Goal: Check status

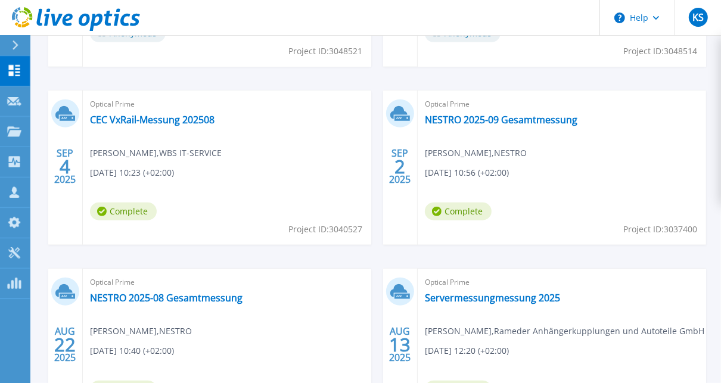
scroll to position [369, 0]
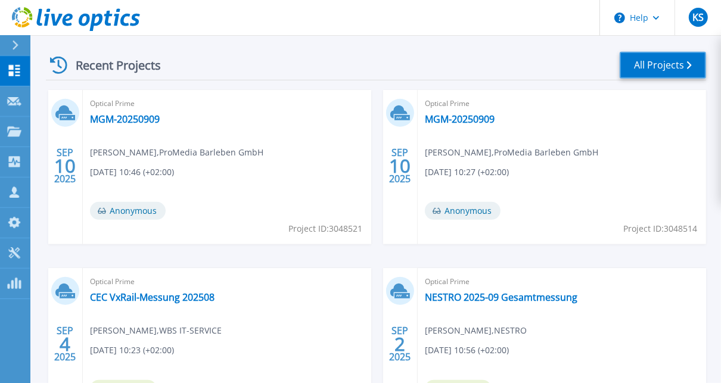
click at [633, 61] on link "All Projects" at bounding box center [662, 65] width 86 height 27
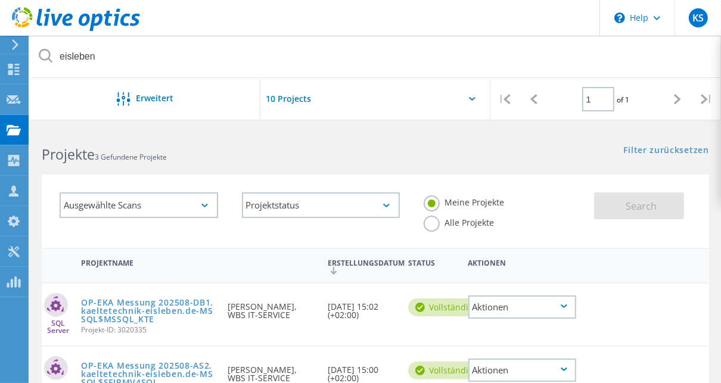
drag, startPoint x: 122, startPoint y: 48, endPoint x: 46, endPoint y: 57, distance: 76.2
click at [46, 57] on div "eisleben" at bounding box center [375, 57] width 691 height 42
type input "EKA"
click at [134, 363] on link "EKA Messung 202508" at bounding box center [127, 366] width 93 height 8
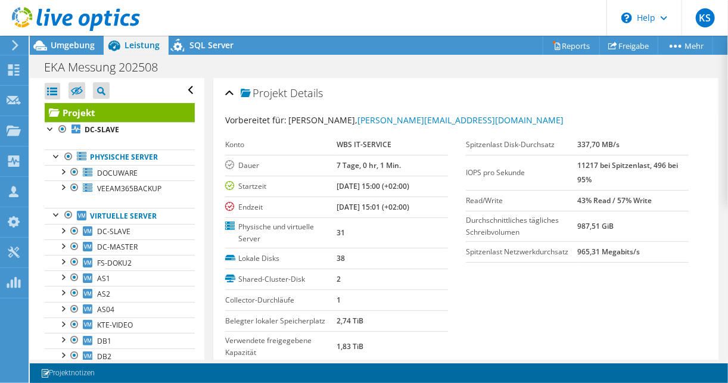
scroll to position [286, 0]
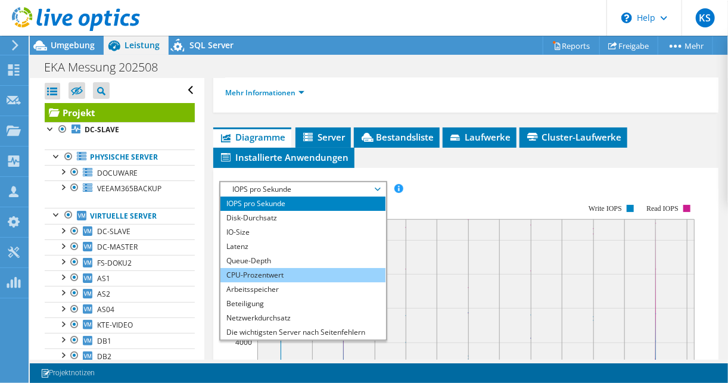
click at [247, 268] on li "CPU-Prozentwert" at bounding box center [302, 275] width 165 height 14
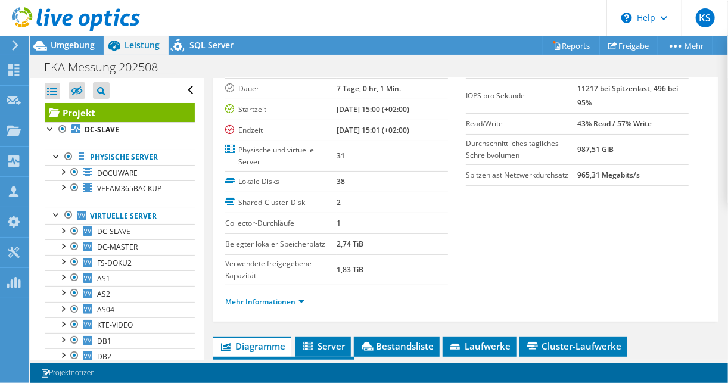
scroll to position [191, 0]
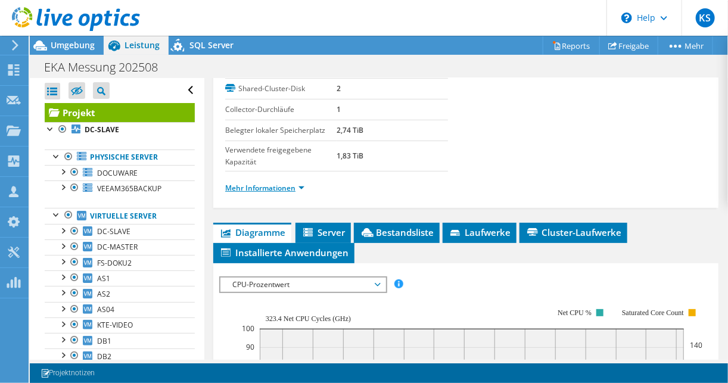
click at [276, 186] on link "Mehr Informationen" at bounding box center [264, 188] width 79 height 10
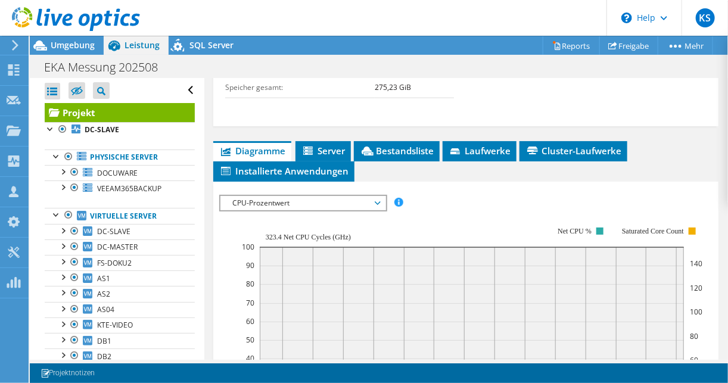
scroll to position [762, 0]
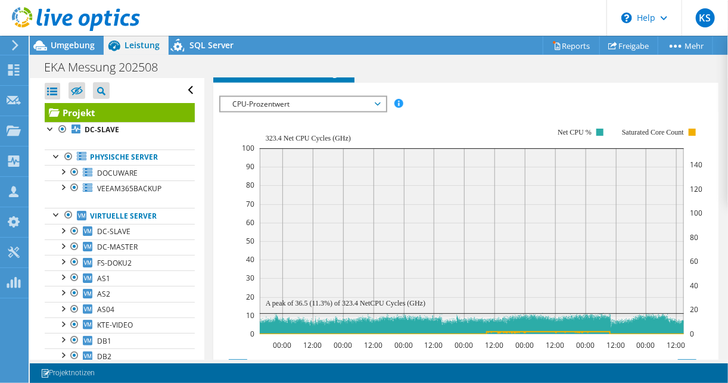
click at [251, 97] on span "CPU-Prozentwert" at bounding box center [302, 104] width 153 height 14
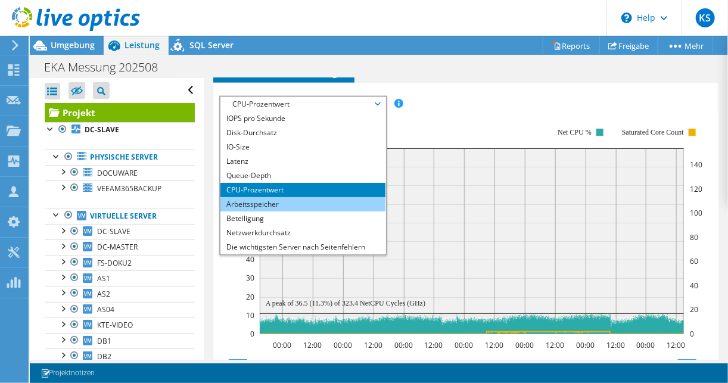
click at [239, 197] on li "Arbeitsspeicher" at bounding box center [302, 204] width 165 height 14
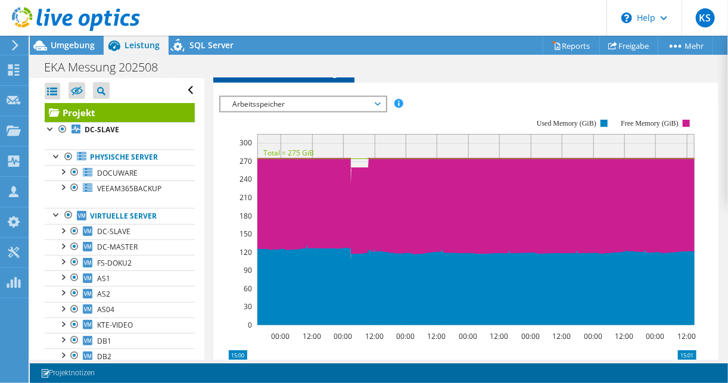
scroll to position [572, 0]
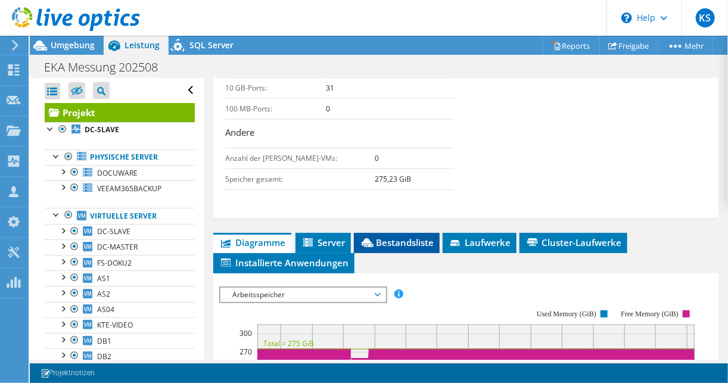
click at [409, 236] on span "Bestandsliste" at bounding box center [397, 242] width 74 height 12
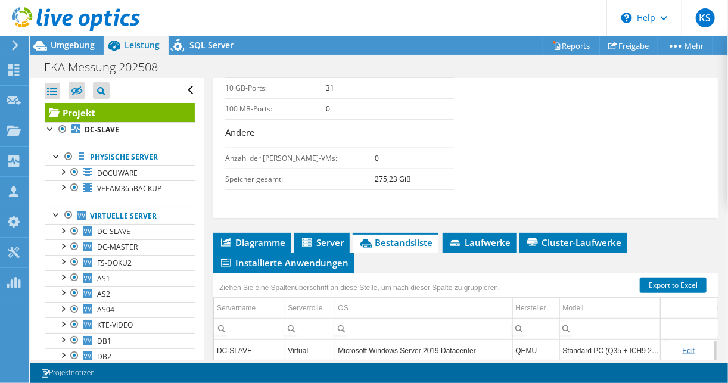
scroll to position [758, 0]
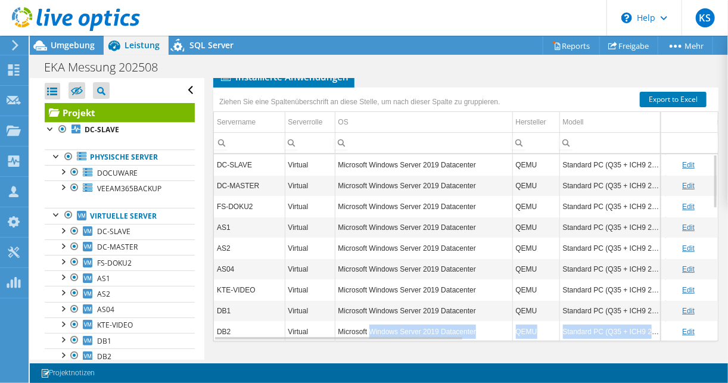
drag, startPoint x: 369, startPoint y: 327, endPoint x: 422, endPoint y: 329, distance: 52.4
click at [422, 329] on div "DC-SLAVE Virtual Microsoft Windows Server 2019 Datacenter QEMU Standard PC (Q35…" at bounding box center [466, 247] width 504 height 186
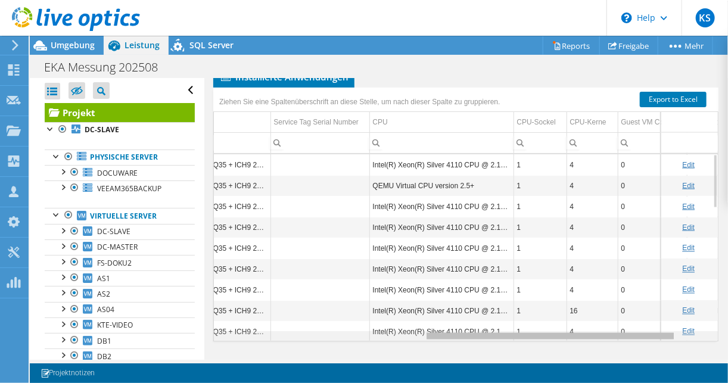
scroll to position [0, 423]
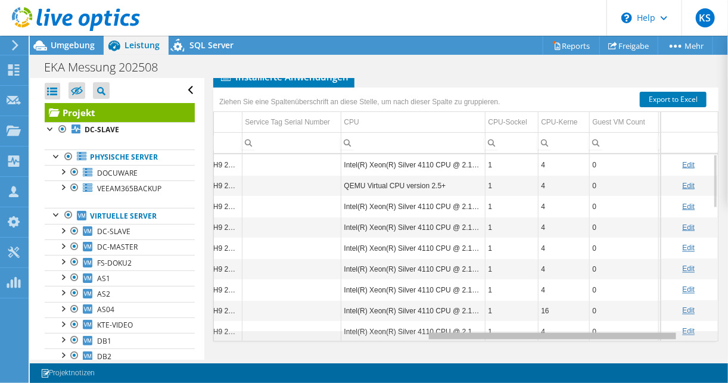
drag, startPoint x: 416, startPoint y: 329, endPoint x: 627, endPoint y: 315, distance: 211.3
click at [627, 315] on body "KS Vertriebspartner Kay Schemmerling Kay.Schemmerling@wbs-it.de WBS IT-SERVICE …" at bounding box center [364, 191] width 728 height 383
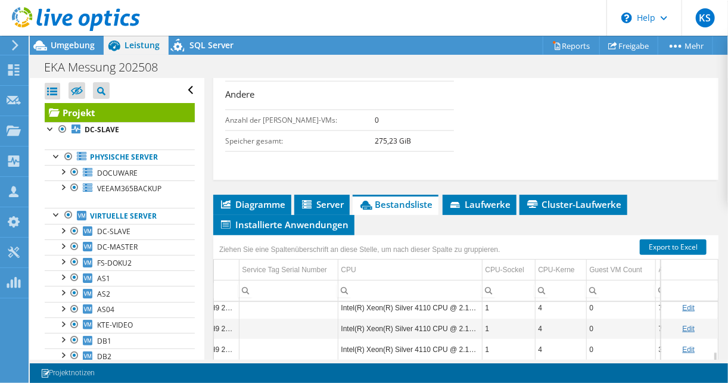
scroll to position [758, 0]
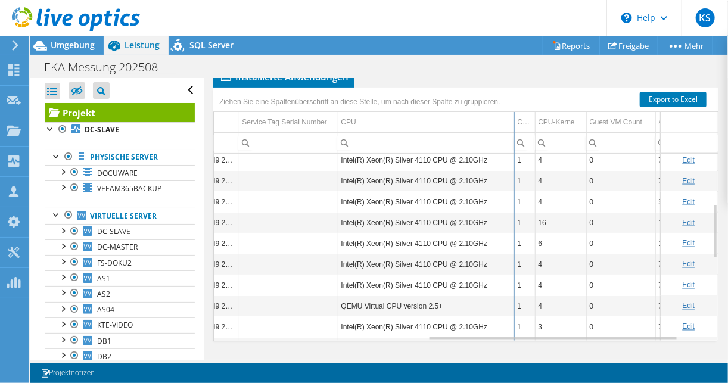
drag, startPoint x: 481, startPoint y: 115, endPoint x: 515, endPoint y: 113, distance: 33.4
click at [515, 113] on div "Ziehen Sie eine Spaltenüberschrift an diese Stelle, um nach dieser Spalte zu gr…" at bounding box center [465, 215] width 505 height 254
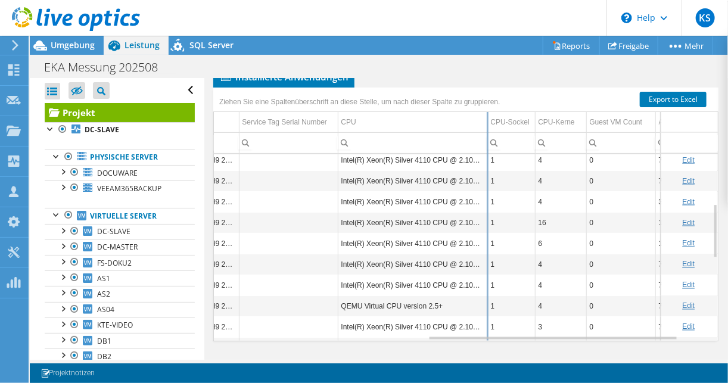
drag, startPoint x: 515, startPoint y: 114, endPoint x: 487, endPoint y: 119, distance: 28.4
click at [487, 119] on div "Ziehen Sie eine Spaltenüberschrift an diese Stelle, um nach dieser Spalte zu gr…" at bounding box center [465, 215] width 505 height 254
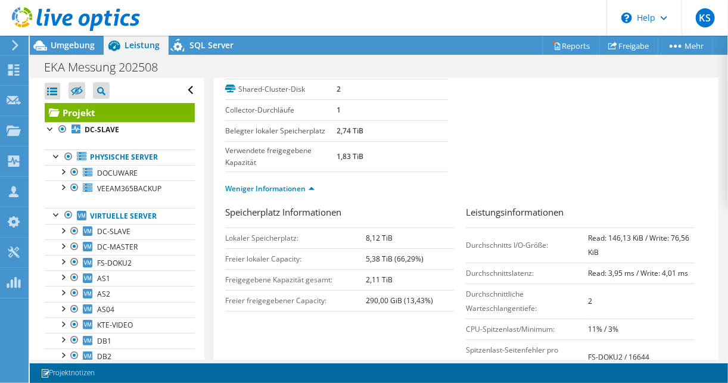
scroll to position [191, 0]
drag, startPoint x: 334, startPoint y: 127, endPoint x: 373, endPoint y: 154, distance: 47.9
click at [373, 154] on tbody "Lokale Disks 38 Shared-Cluster-Disk 2 Collector-Durchläufe 1 Belegter lokaler S…" at bounding box center [336, 115] width 223 height 114
click at [370, 157] on td "1,83 TiB" at bounding box center [392, 156] width 111 height 30
click at [326, 126] on label "Belegter lokaler Speicherplatz" at bounding box center [280, 130] width 111 height 12
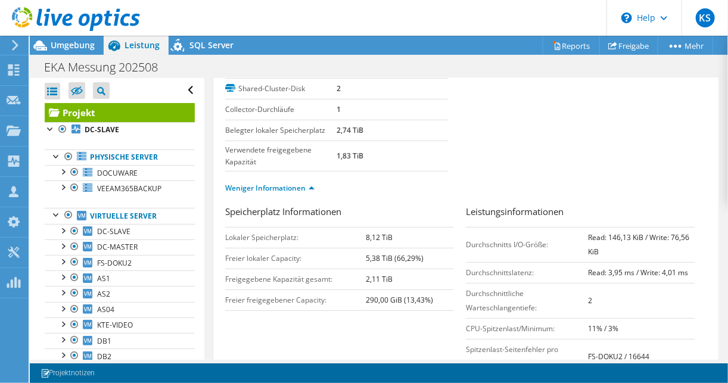
click at [327, 126] on label "Belegter lokaler Speicherplatz" at bounding box center [280, 130] width 111 height 12
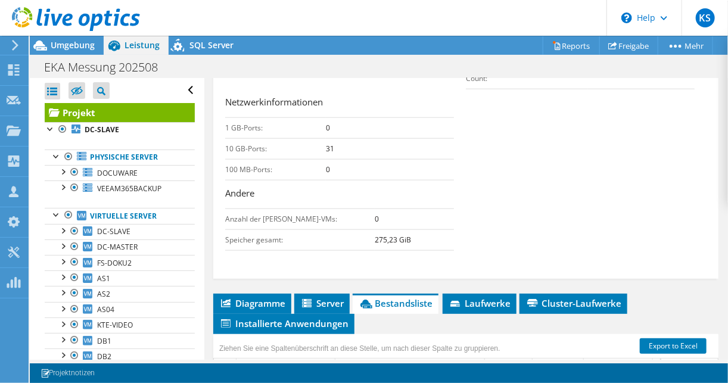
scroll to position [524, 0]
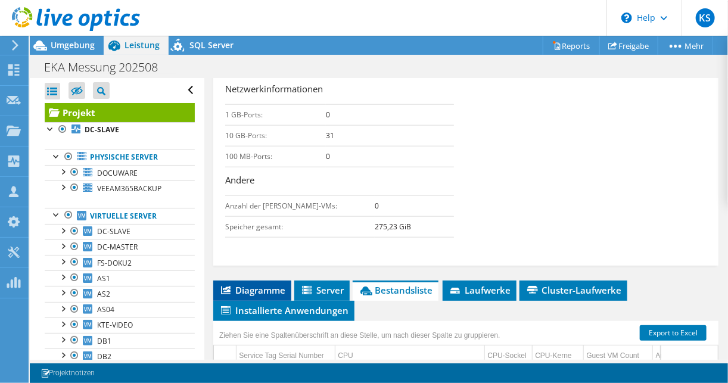
click at [242, 286] on span "Diagramme" at bounding box center [252, 290] width 66 height 12
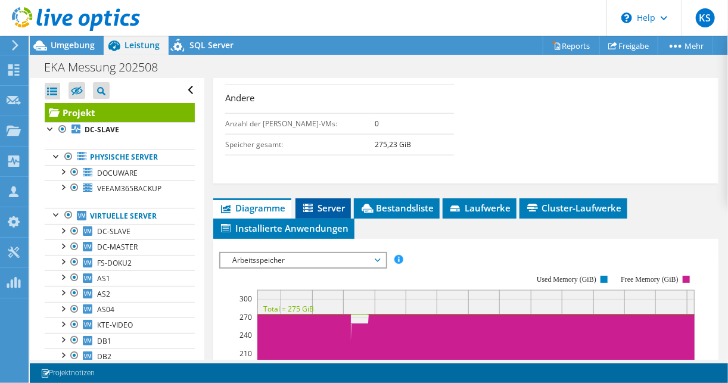
scroll to position [572, 0]
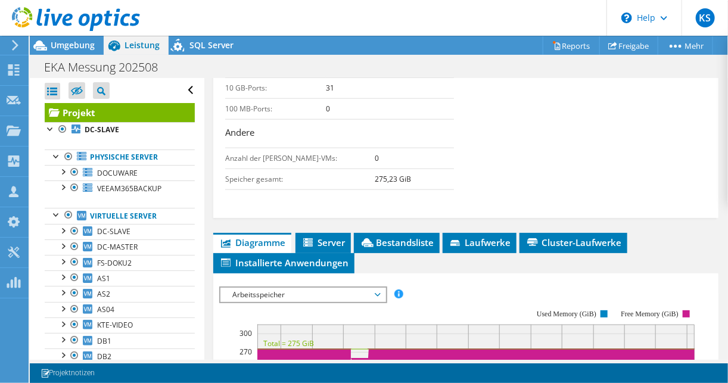
click at [259, 288] on span "Arbeitsspeicher" at bounding box center [302, 295] width 153 height 14
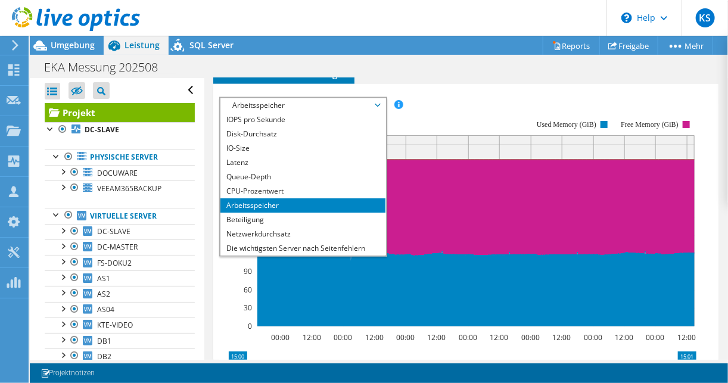
scroll to position [762, 0]
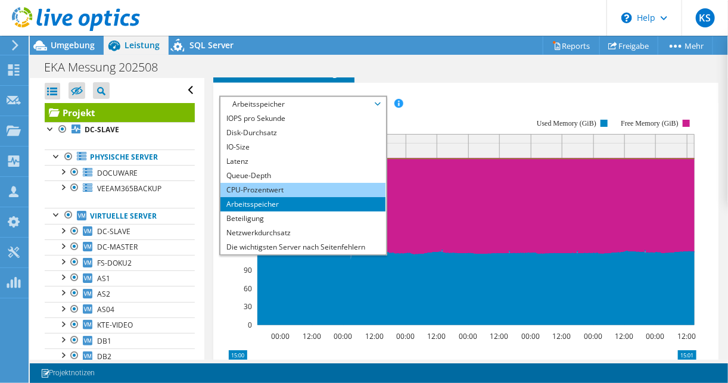
click at [257, 186] on li "CPU-Prozentwert" at bounding box center [302, 190] width 165 height 14
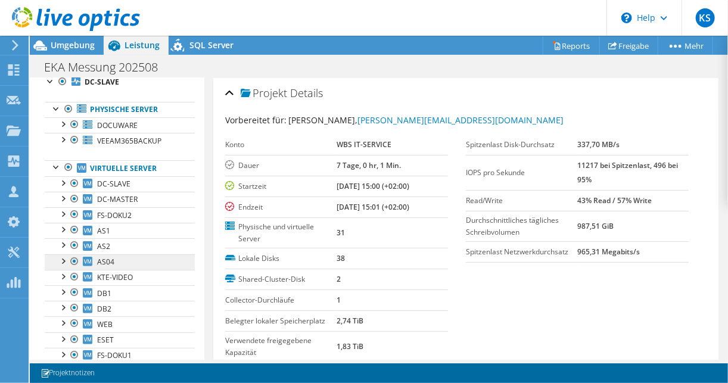
scroll to position [95, 0]
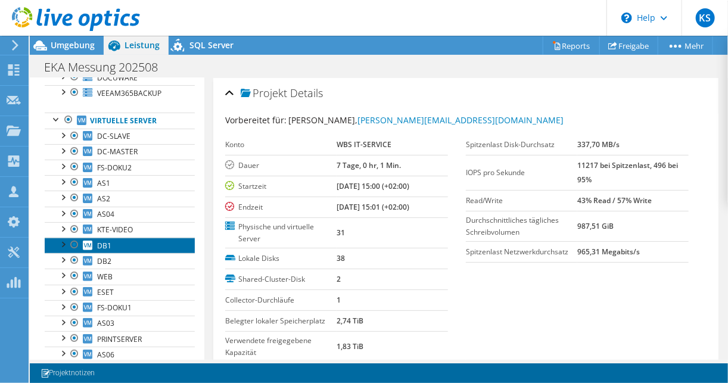
click at [124, 247] on link "DB1" at bounding box center [120, 245] width 150 height 15
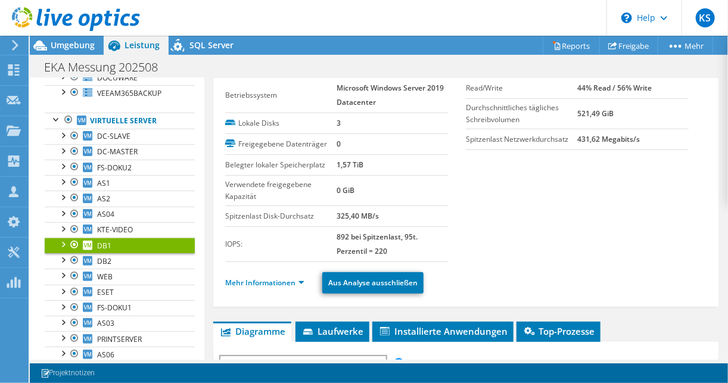
scroll to position [0, 0]
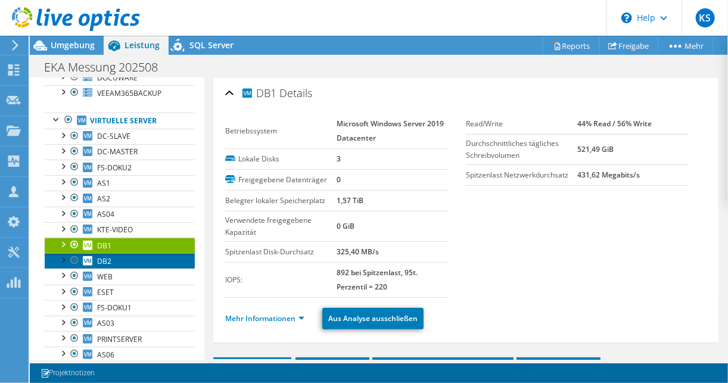
click at [172, 256] on link "DB2" at bounding box center [120, 260] width 150 height 15
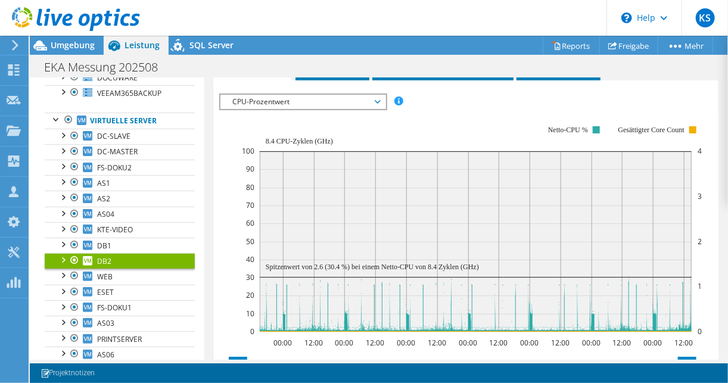
scroll to position [286, 0]
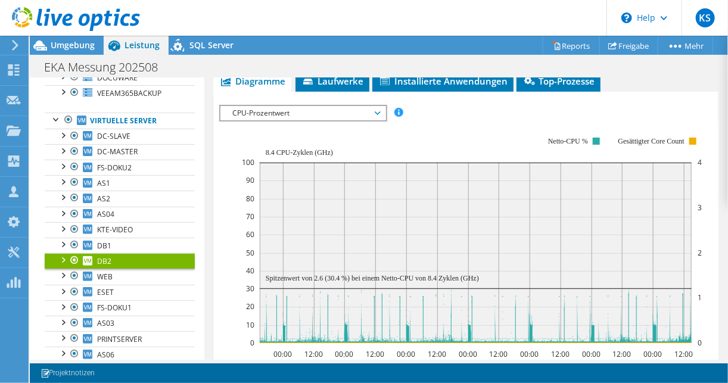
click at [286, 107] on span "CPU-Prozentwert" at bounding box center [302, 113] width 153 height 14
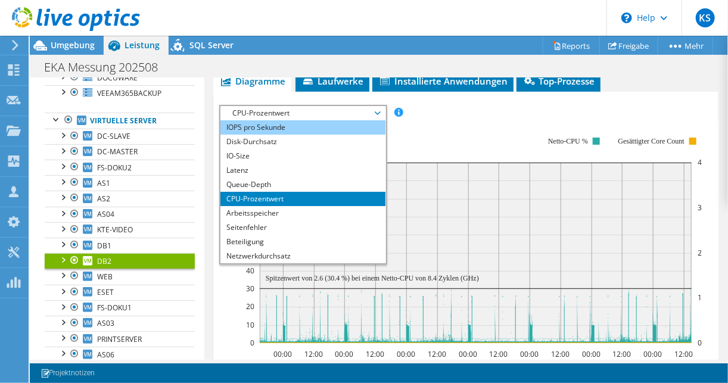
click at [263, 127] on li "IOPS pro Sekunde" at bounding box center [302, 127] width 165 height 14
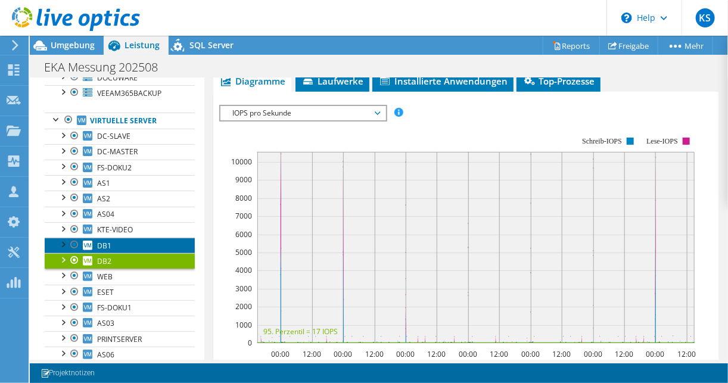
click at [137, 240] on link "DB1" at bounding box center [120, 245] width 150 height 15
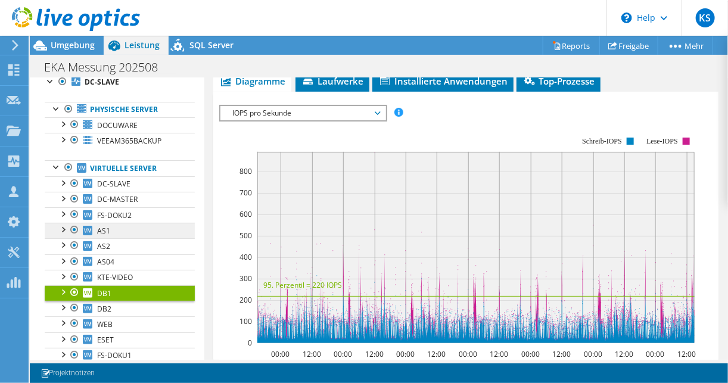
scroll to position [95, 0]
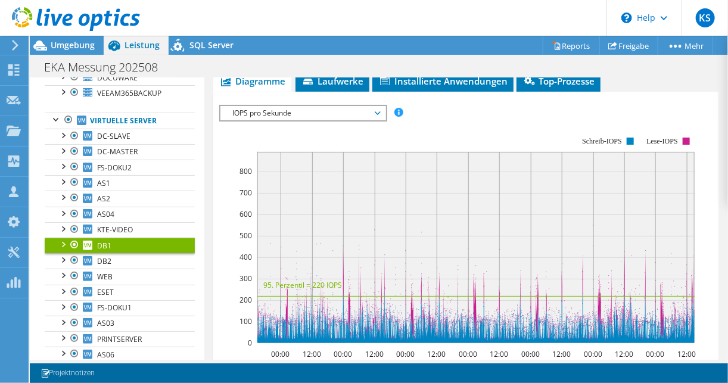
click at [74, 241] on div at bounding box center [74, 245] width 12 height 14
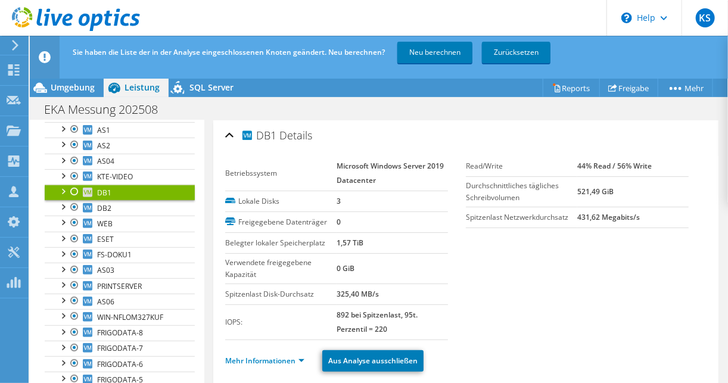
scroll to position [0, 0]
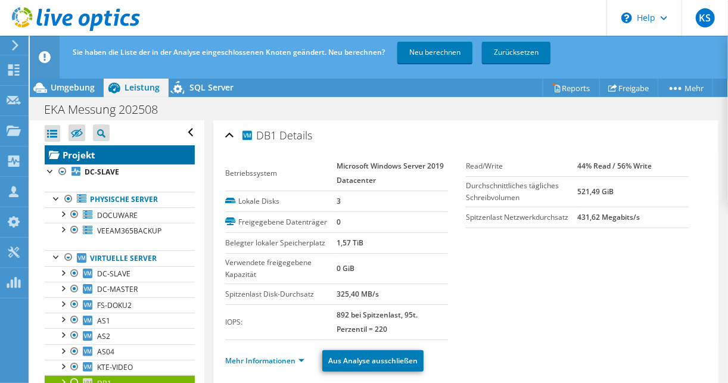
click at [82, 158] on link "Projekt" at bounding box center [120, 154] width 150 height 19
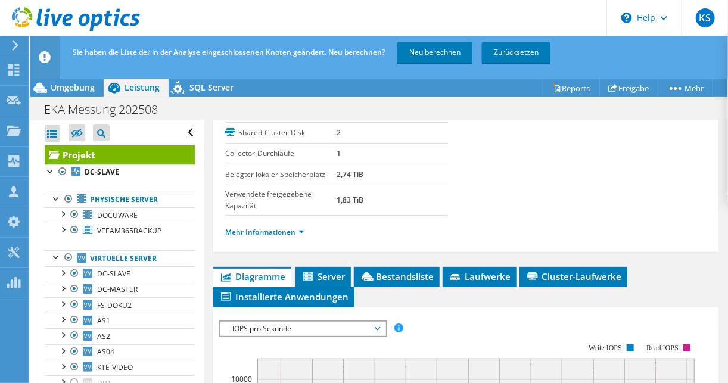
scroll to position [191, 0]
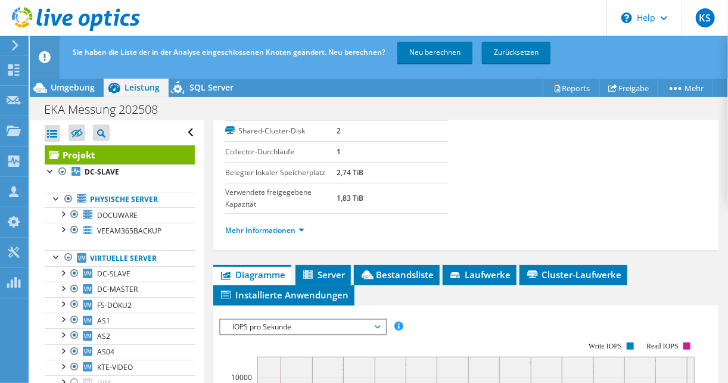
click at [286, 224] on li "Mehr Informationen" at bounding box center [268, 230] width 86 height 13
click at [286, 230] on link "Mehr Informationen" at bounding box center [264, 230] width 79 height 10
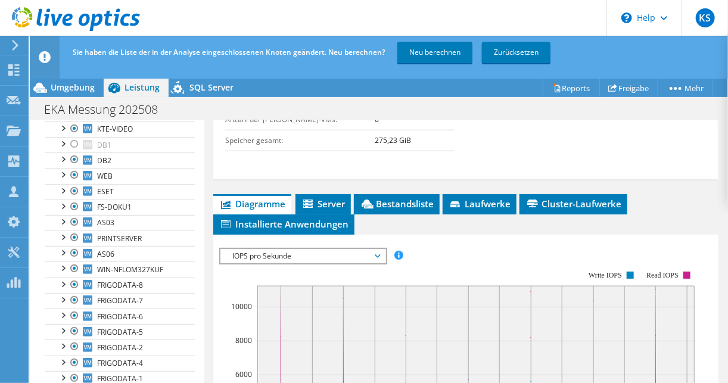
scroll to position [715, 0]
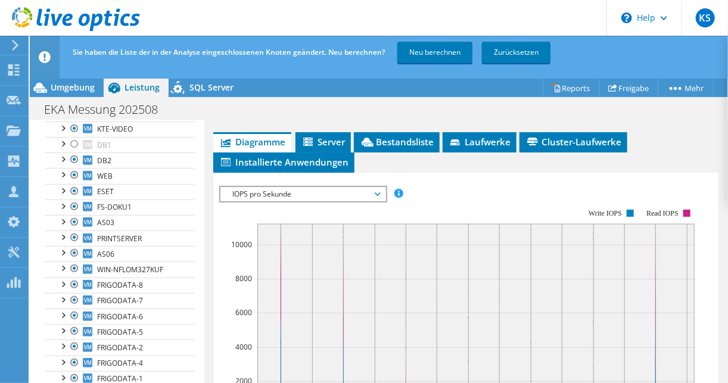
click at [253, 136] on span "Diagramme" at bounding box center [252, 142] width 66 height 12
click at [261, 136] on span "Diagramme" at bounding box center [252, 142] width 66 height 12
click at [271, 190] on span "IOPS pro Sekunde" at bounding box center [302, 194] width 153 height 14
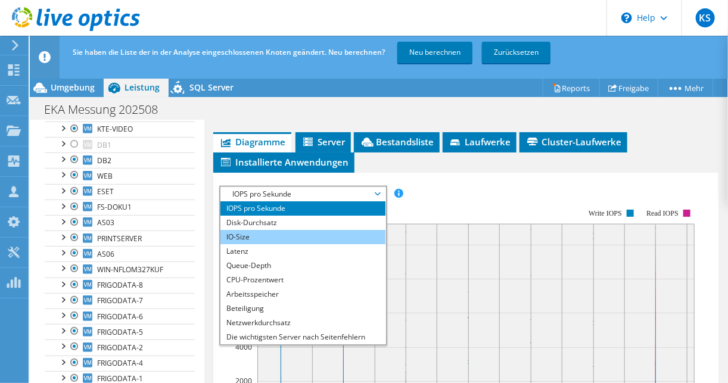
click at [245, 230] on li "IO-Size" at bounding box center [302, 237] width 165 height 14
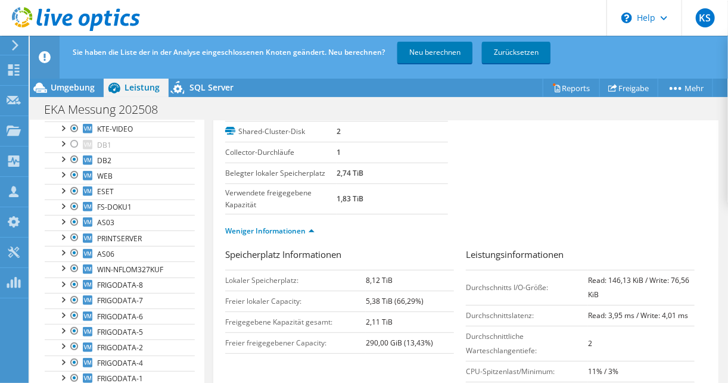
scroll to position [191, 0]
